Goal: Navigation & Orientation: Find specific page/section

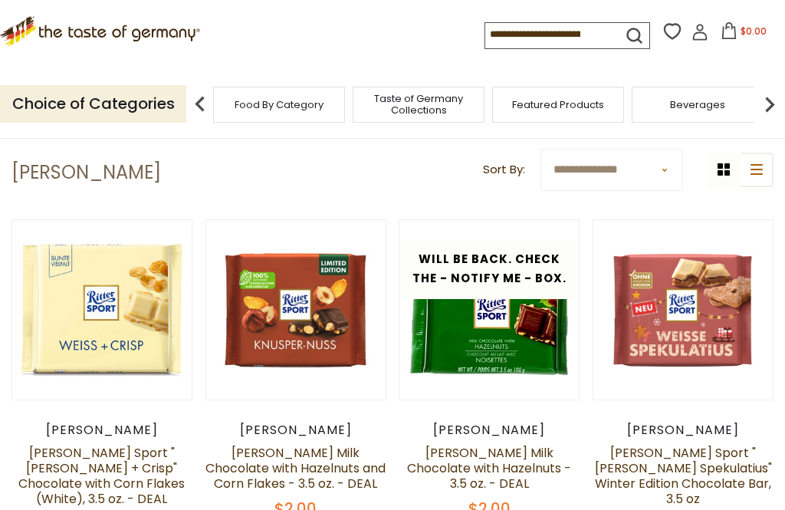
scroll to position [31, 0]
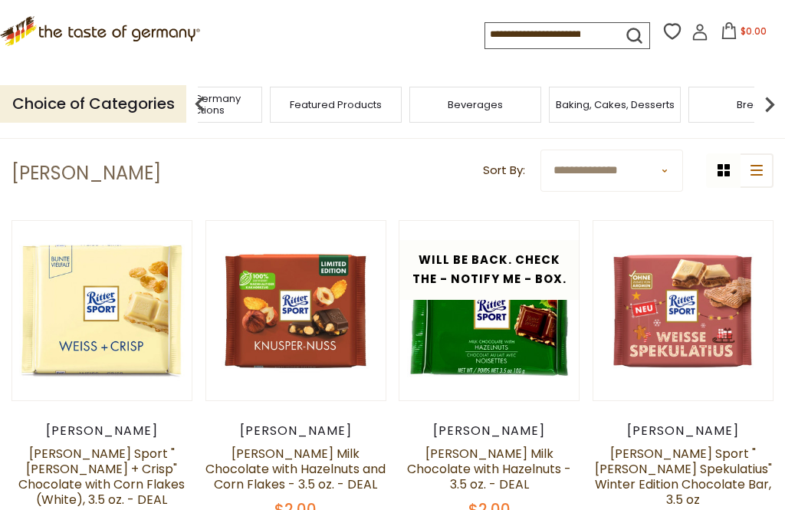
click at [262, 97] on div "Taste of Germany Collections" at bounding box center [196, 105] width 132 height 36
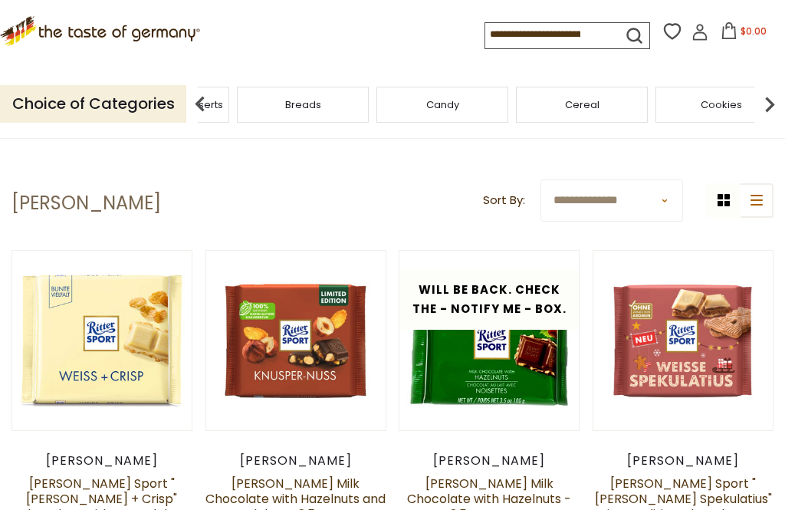
scroll to position [0, 0]
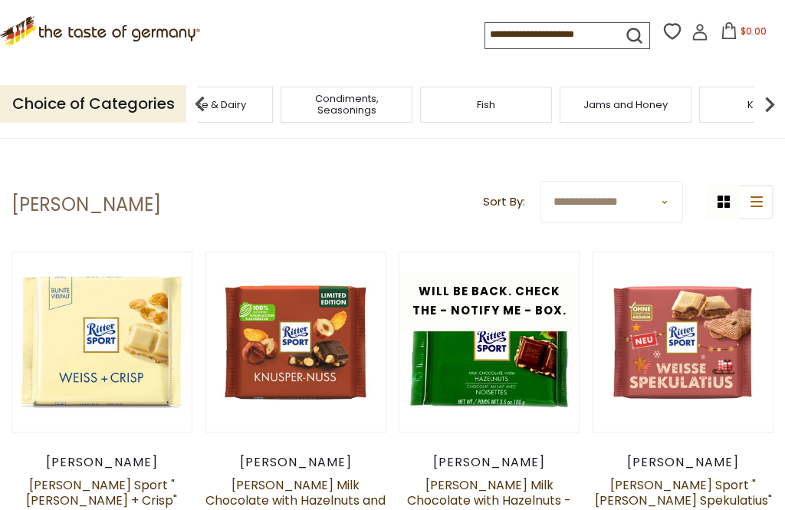
click at [412, 102] on div "Condiments, Seasonings" at bounding box center [347, 105] width 132 height 36
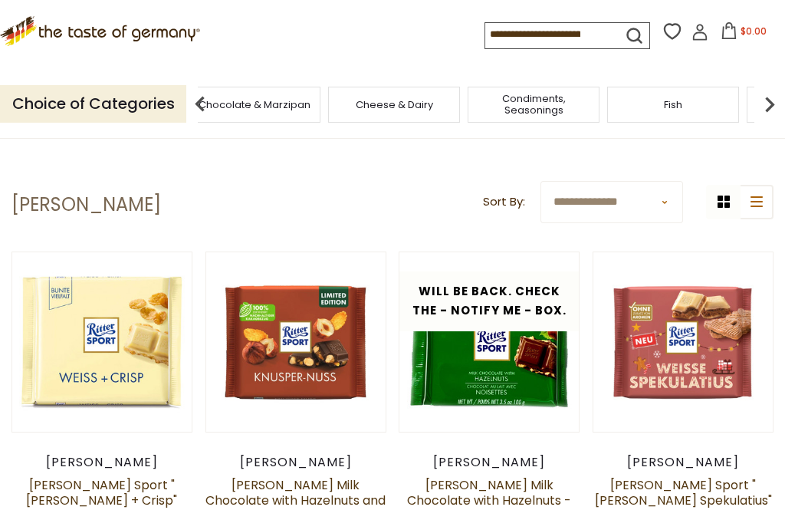
click at [328, 103] on div "Cheese & Dairy" at bounding box center [394, 105] width 132 height 36
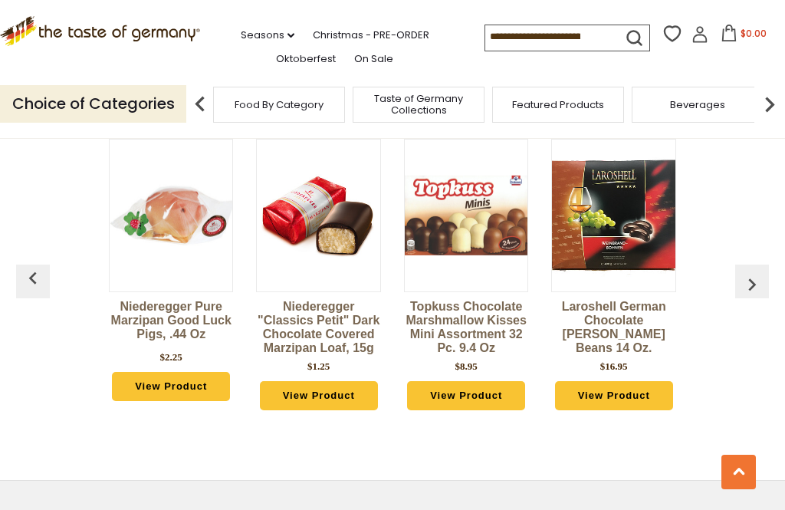
scroll to position [3825, 0]
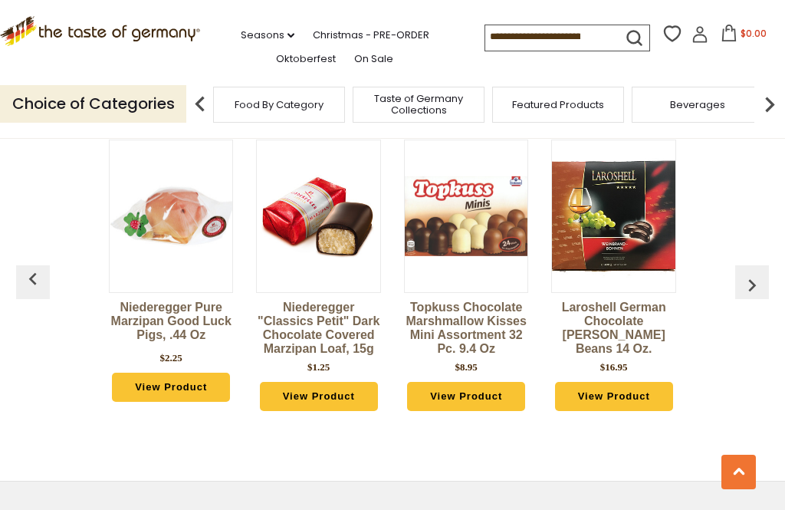
click at [756, 273] on img "button" at bounding box center [752, 285] width 25 height 25
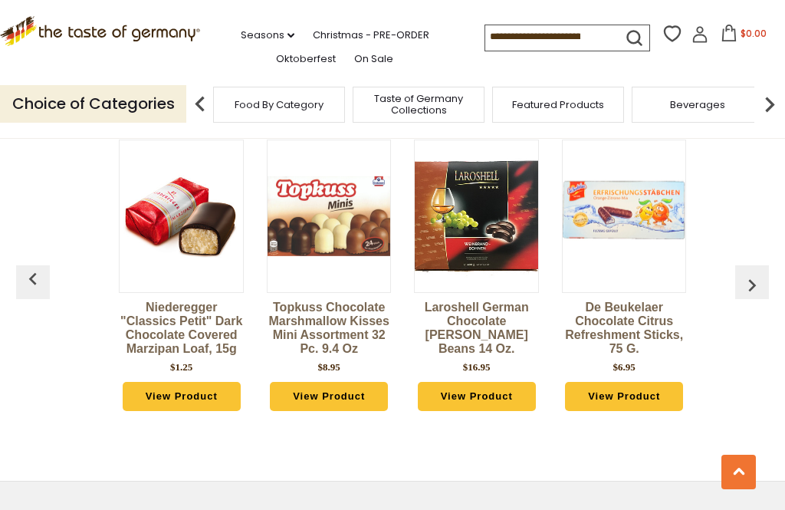
scroll to position [0, 148]
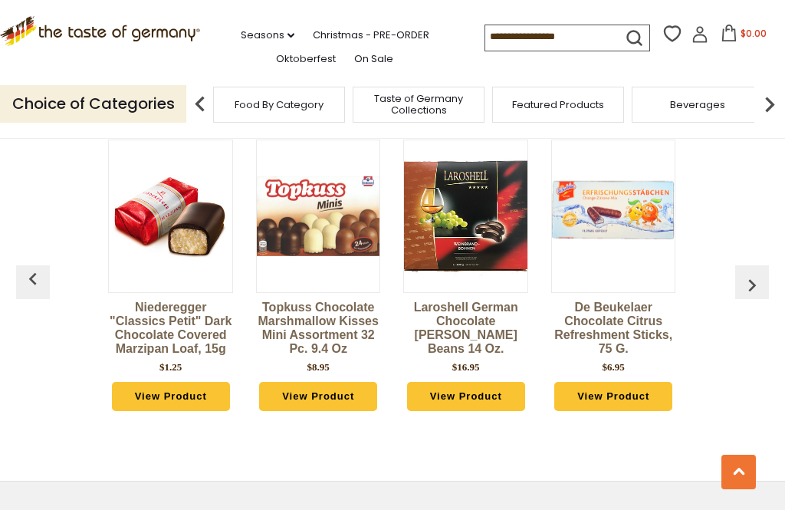
click at [754, 273] on img "button" at bounding box center [752, 285] width 25 height 25
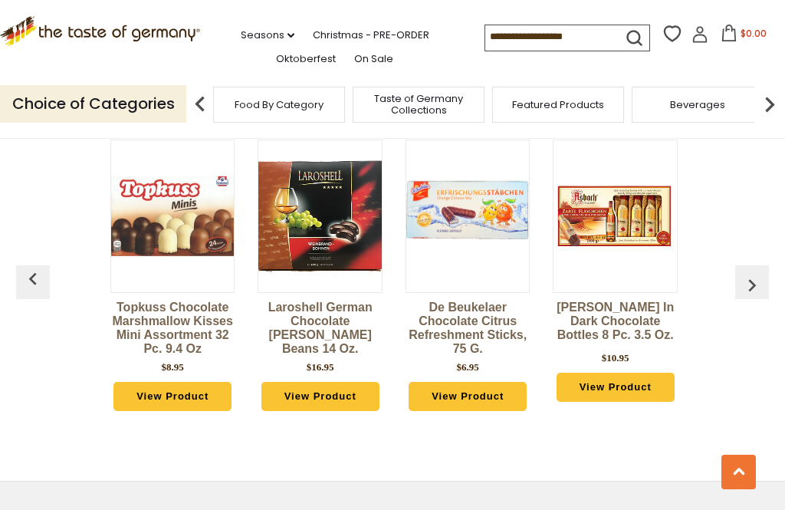
scroll to position [0, 296]
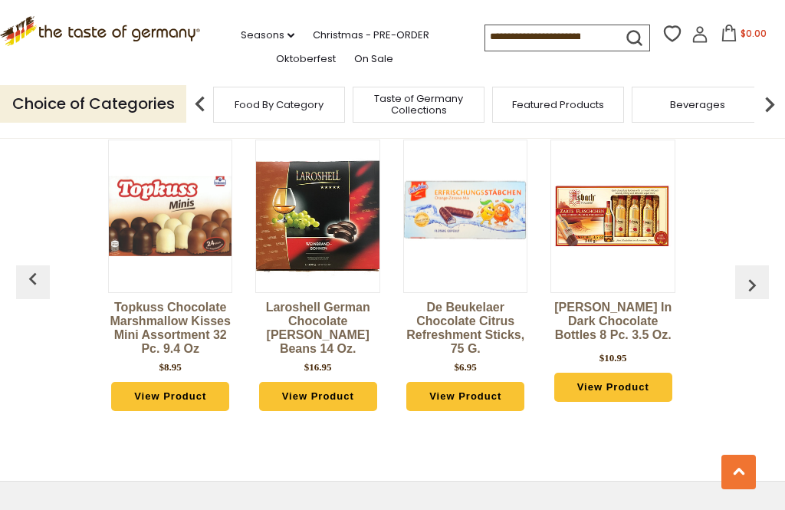
click at [749, 273] on img "button" at bounding box center [752, 285] width 25 height 25
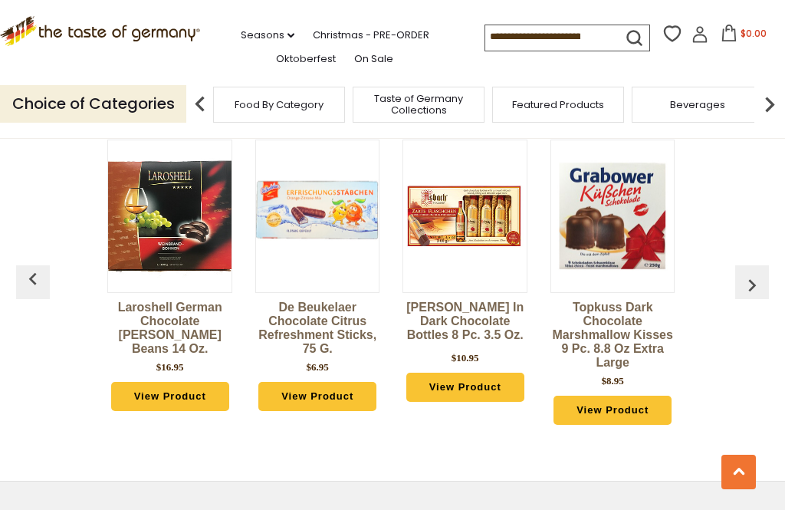
click at [747, 265] on button "button" at bounding box center [752, 282] width 34 height 34
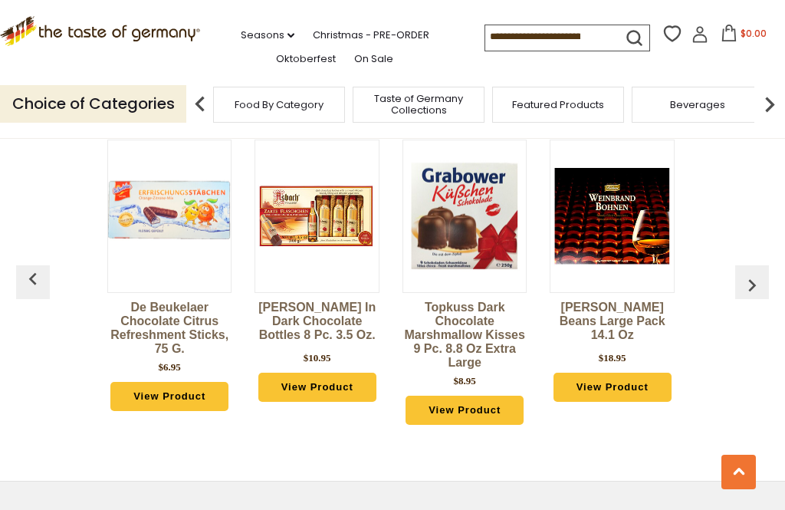
click at [750, 265] on button "button" at bounding box center [752, 282] width 34 height 34
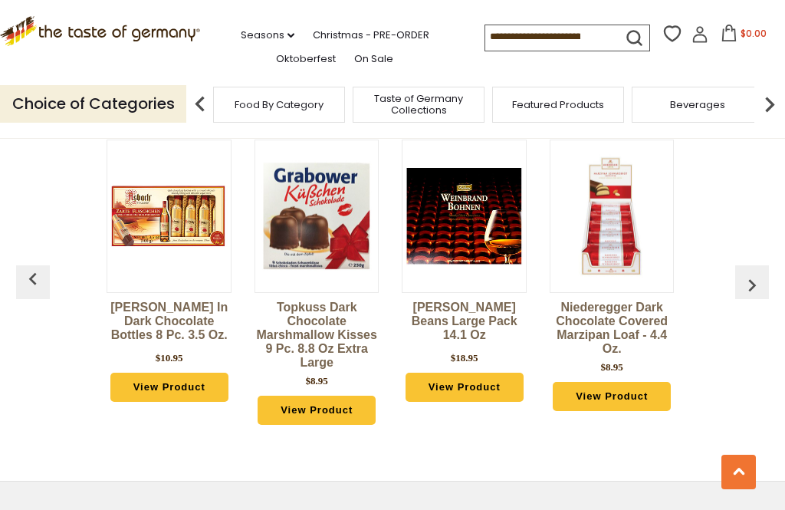
click at [744, 265] on button "button" at bounding box center [752, 282] width 34 height 34
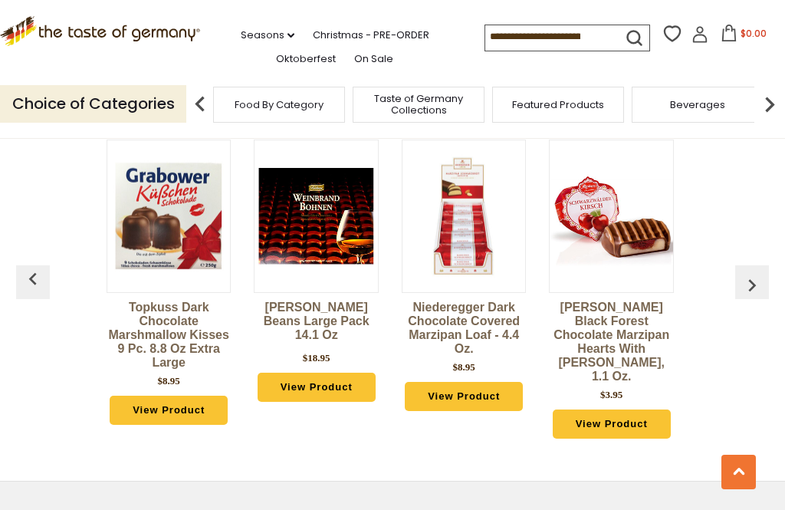
click at [749, 273] on img "button" at bounding box center [752, 285] width 25 height 25
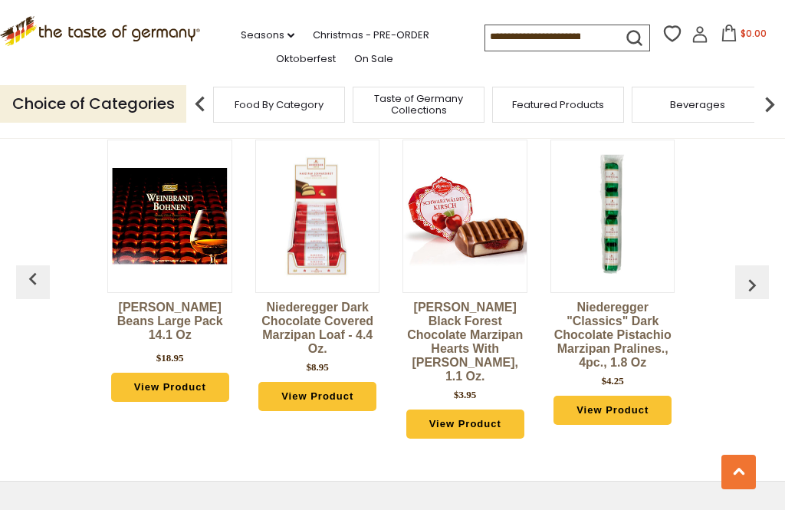
scroll to position [0, 1036]
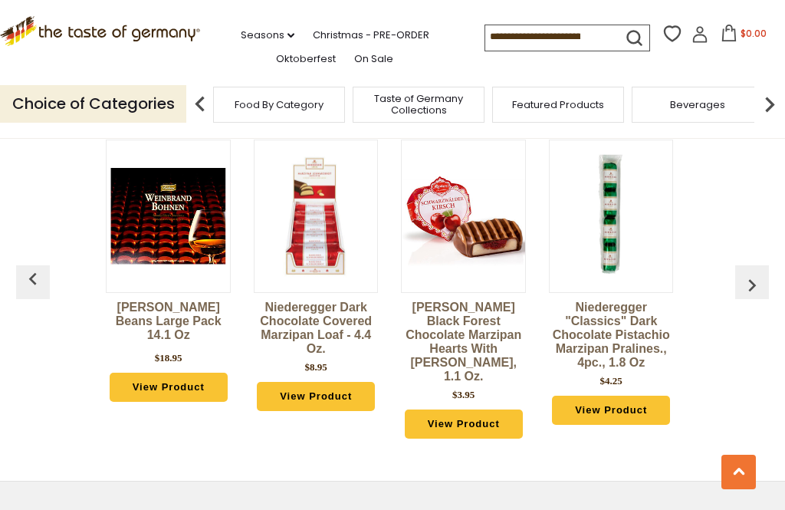
click at [748, 273] on img "button" at bounding box center [752, 285] width 25 height 25
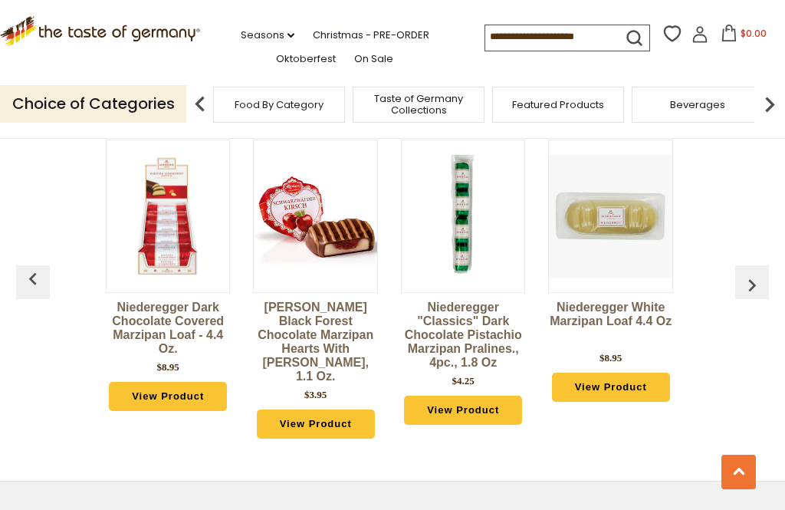
click at [751, 265] on button "button" at bounding box center [752, 282] width 34 height 34
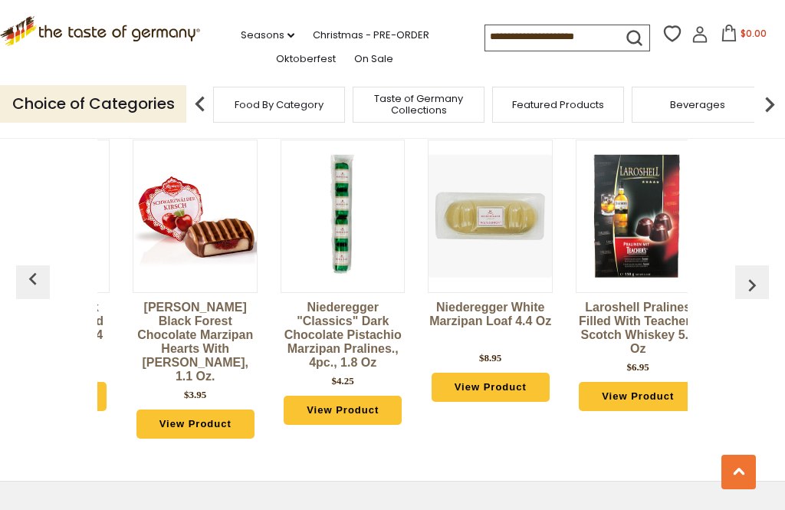
scroll to position [0, 1332]
